Goal: Find specific page/section: Find specific page/section

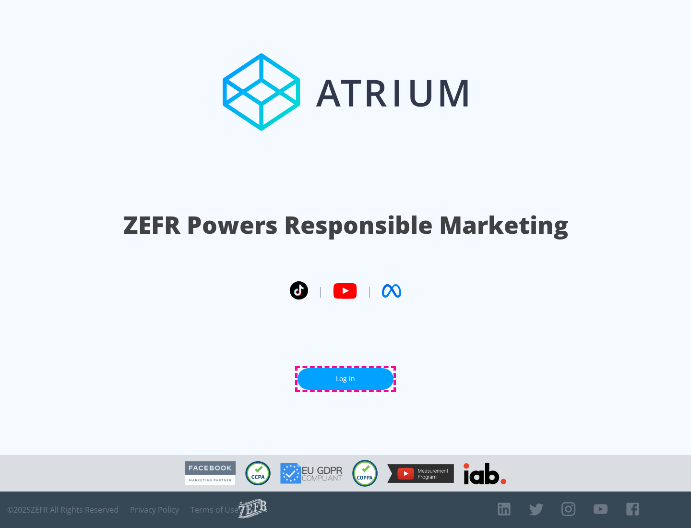
click at [345, 379] on link "Log In" at bounding box center [345, 379] width 96 height 22
